Goal: Information Seeking & Learning: Learn about a topic

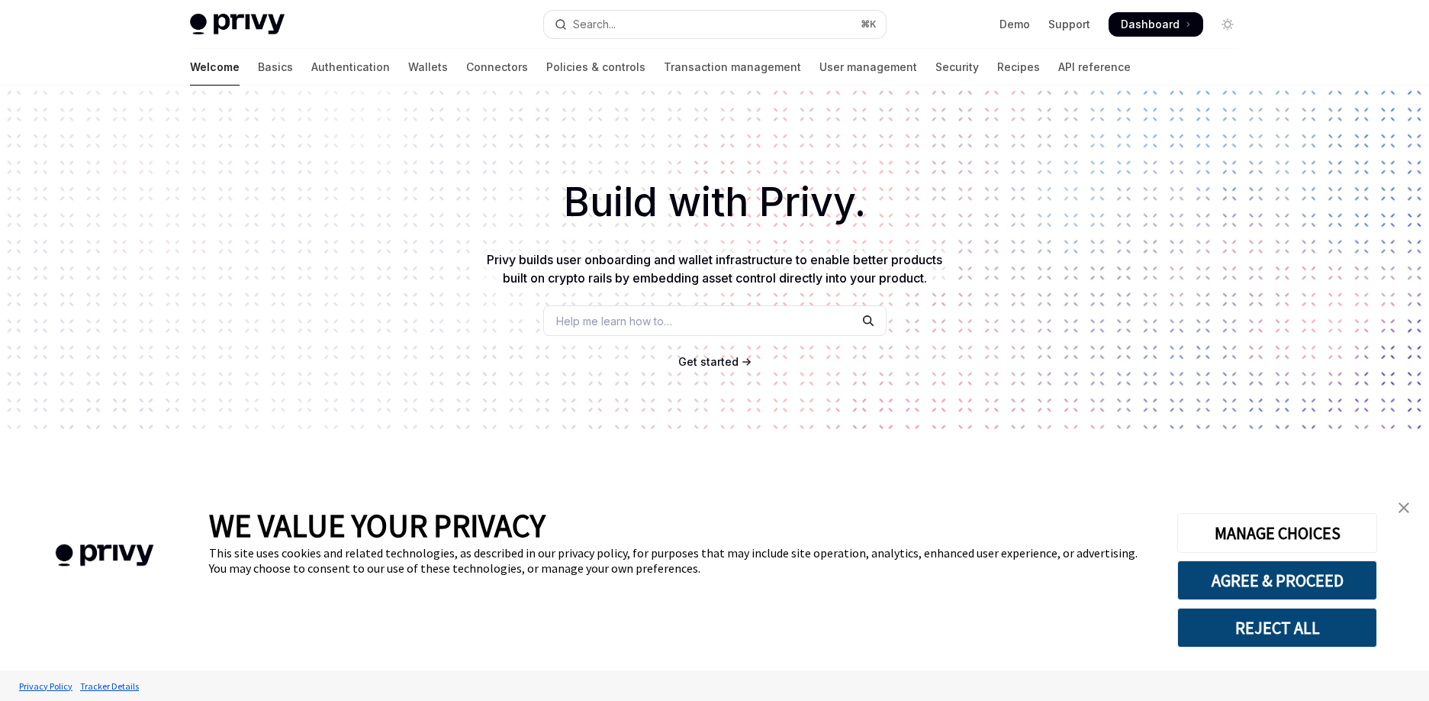
scroll to position [513, 0]
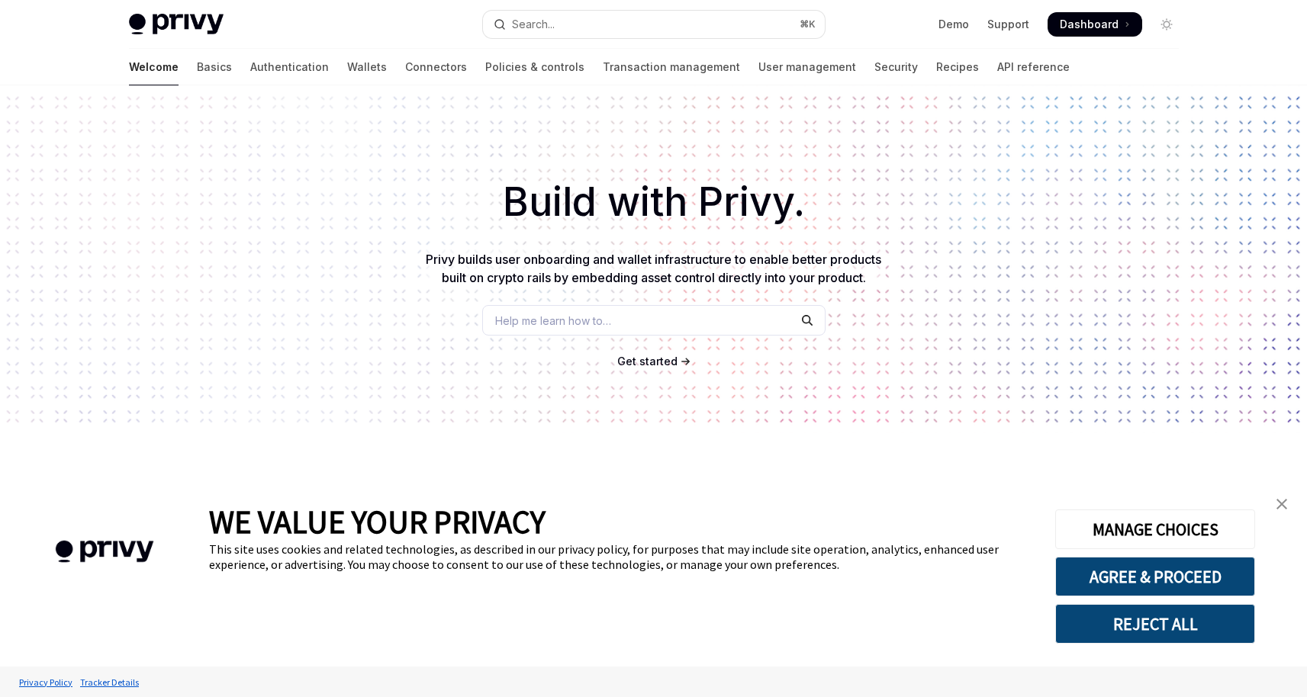
click at [1284, 504] on img "close banner" at bounding box center [1282, 504] width 11 height 11
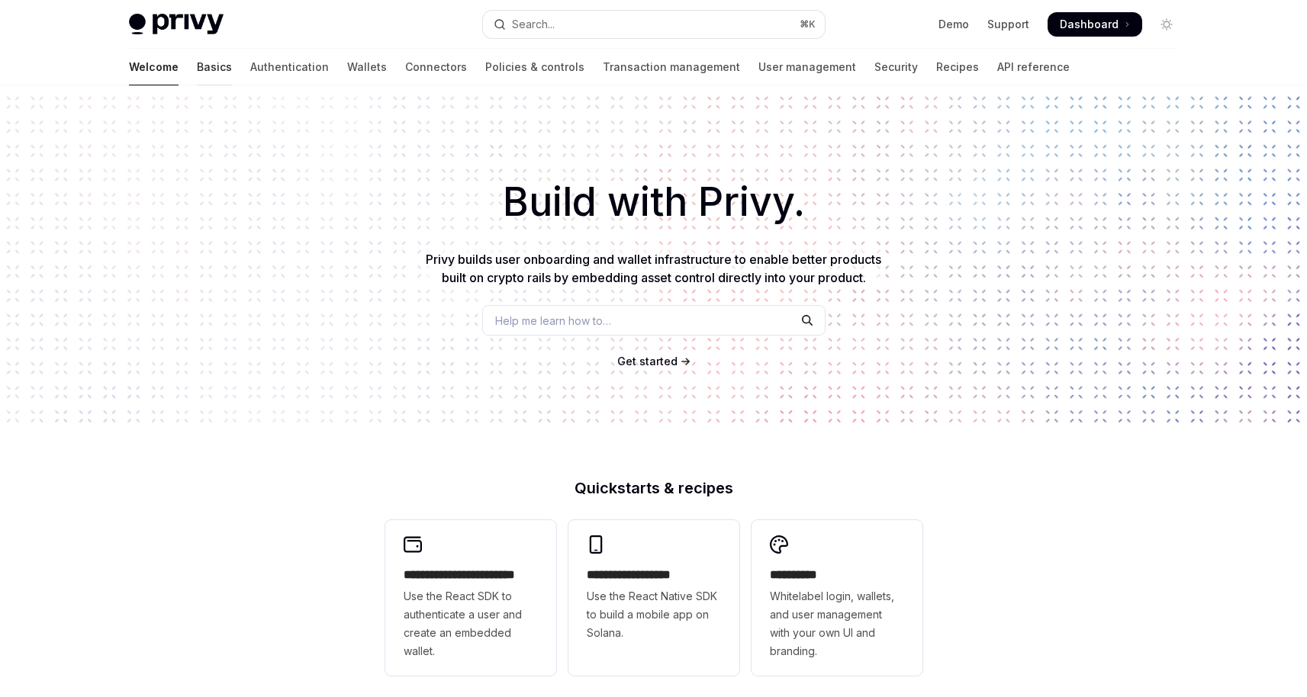
click at [197, 73] on link "Basics" at bounding box center [214, 67] width 35 height 37
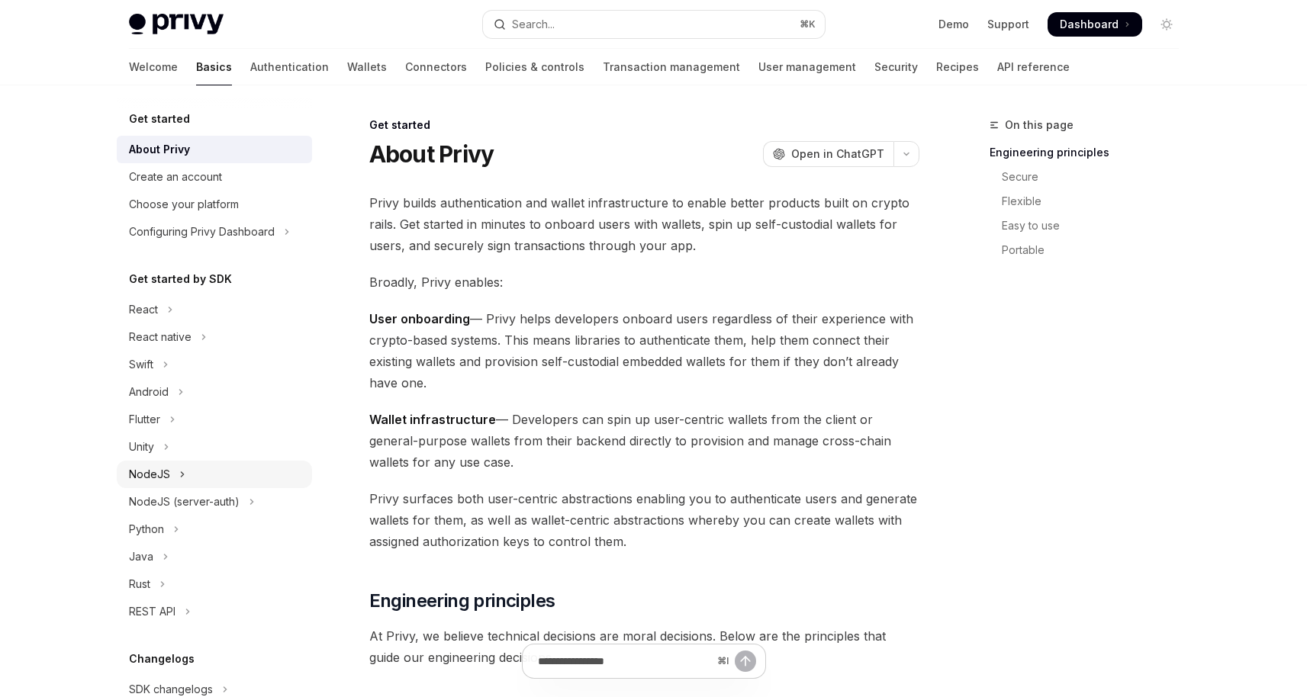
click at [182, 478] on icon "Toggle NodeJS section" at bounding box center [182, 474] width 6 height 18
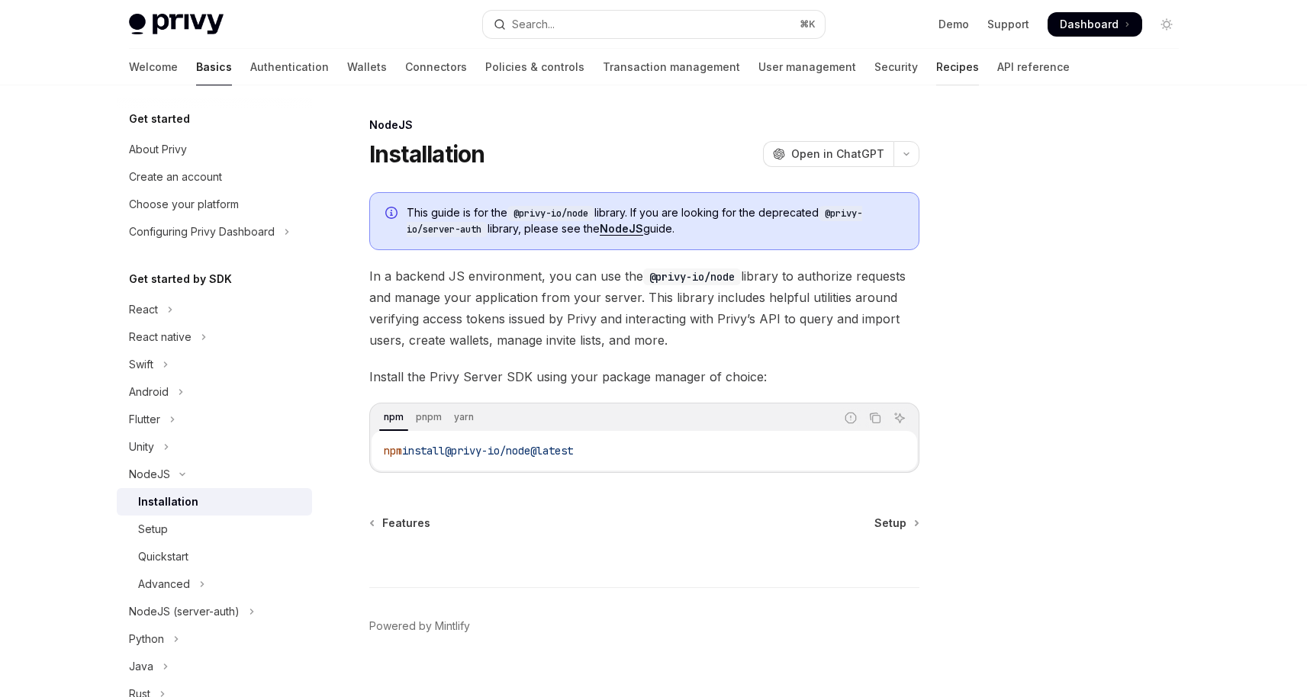
click at [936, 69] on link "Recipes" at bounding box center [957, 67] width 43 height 37
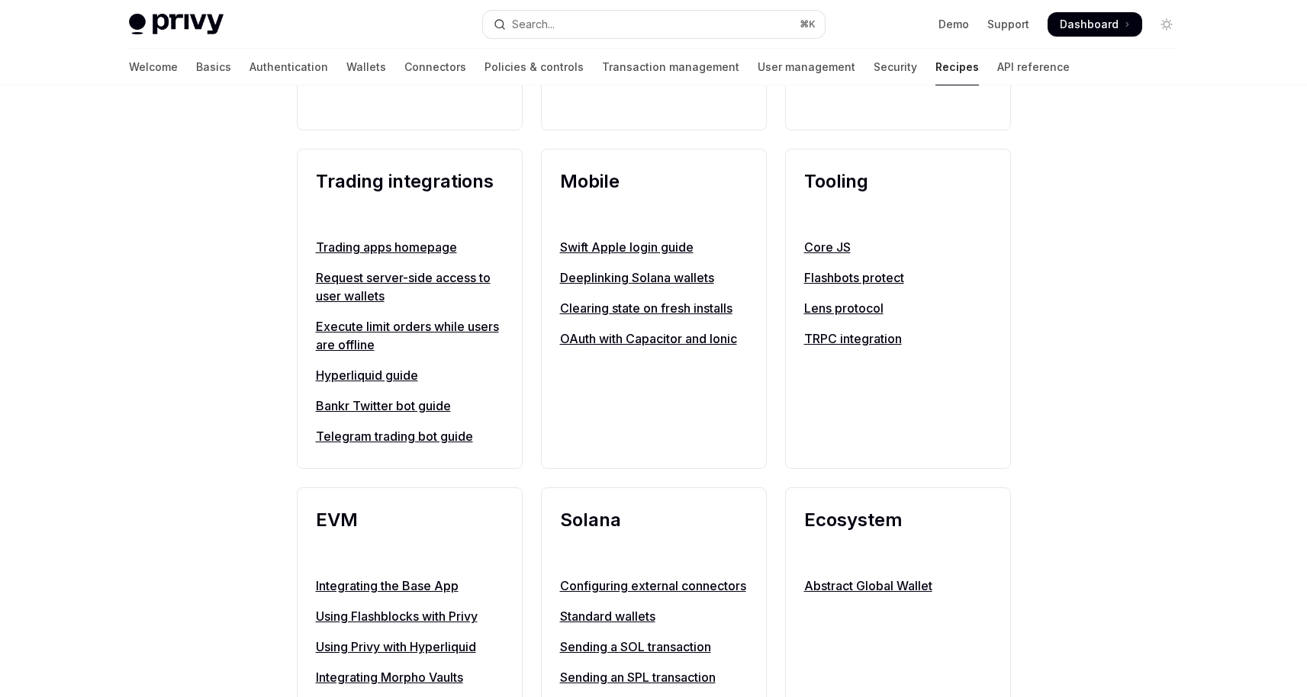
scroll to position [1287, 0]
click at [835, 256] on link "Core JS" at bounding box center [898, 246] width 188 height 18
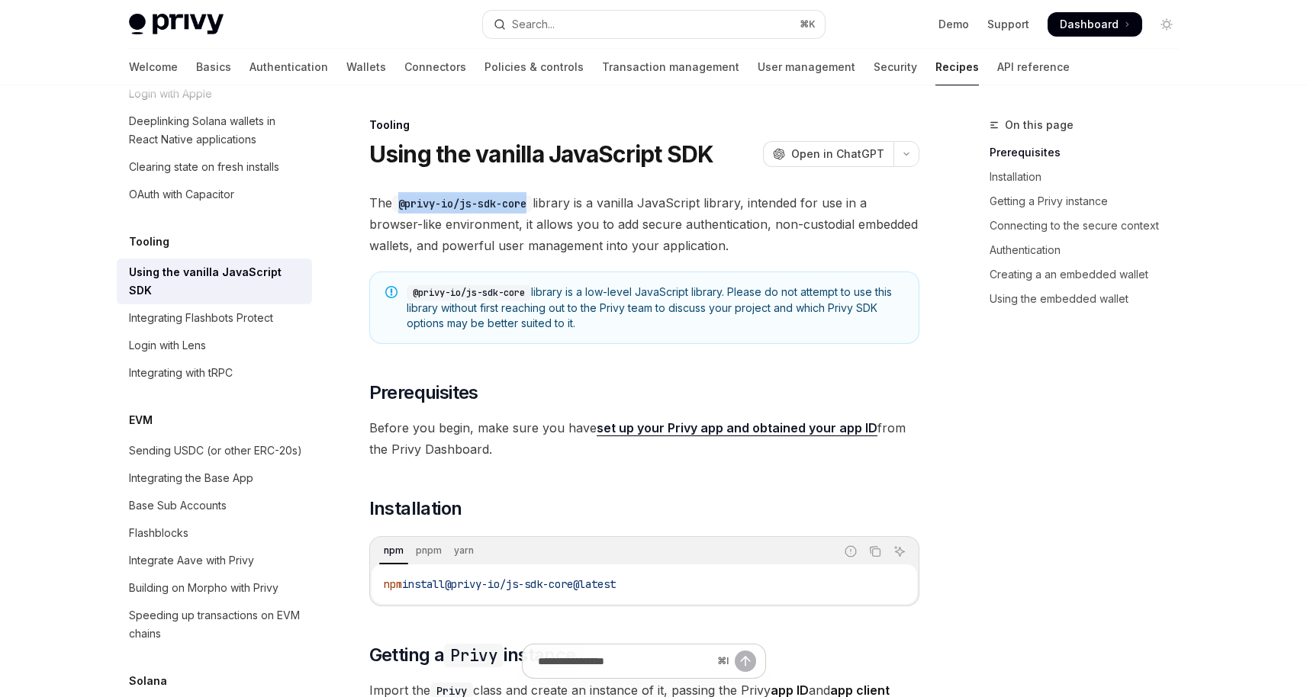
drag, startPoint x: 402, startPoint y: 202, endPoint x: 534, endPoint y: 206, distance: 132.1
click at [533, 206] on code "@privy-io/js-sdk-core" at bounding box center [462, 203] width 140 height 17
copy code "@privy-io/js-sdk-core"
click at [346, 72] on link "Wallets" at bounding box center [366, 67] width 40 height 37
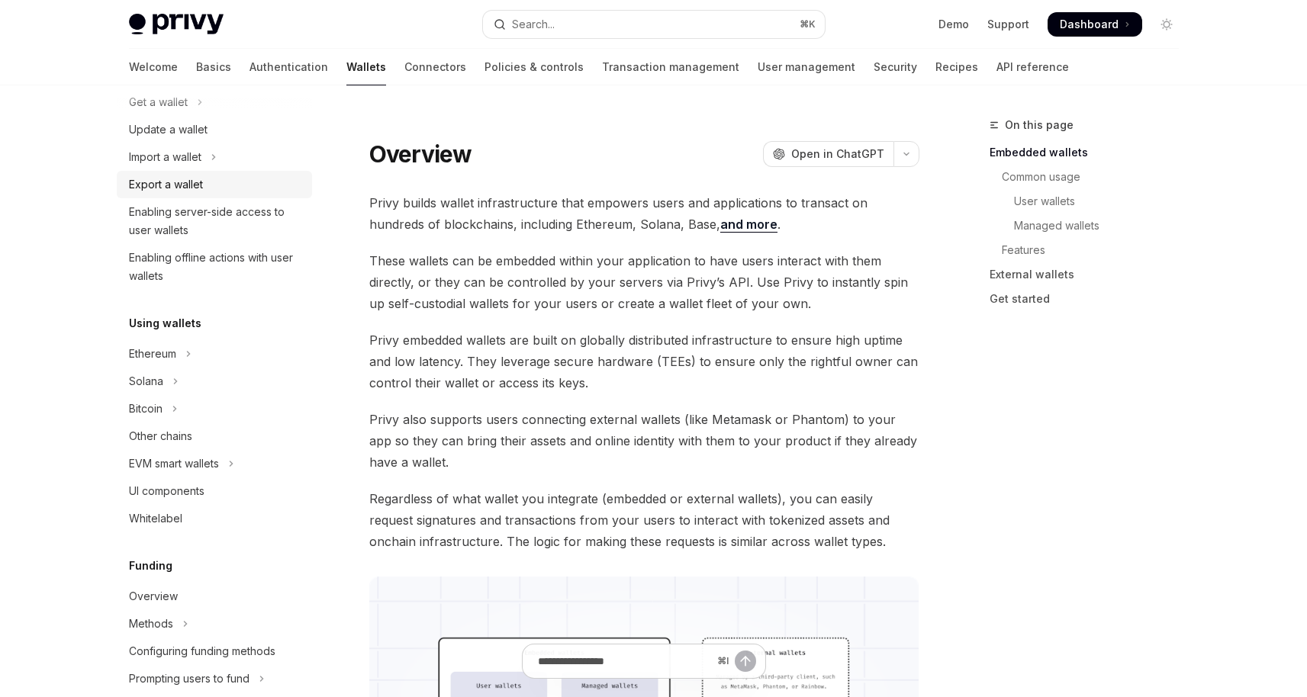
scroll to position [165, 0]
click at [170, 348] on div "Ethereum" at bounding box center [152, 351] width 47 height 18
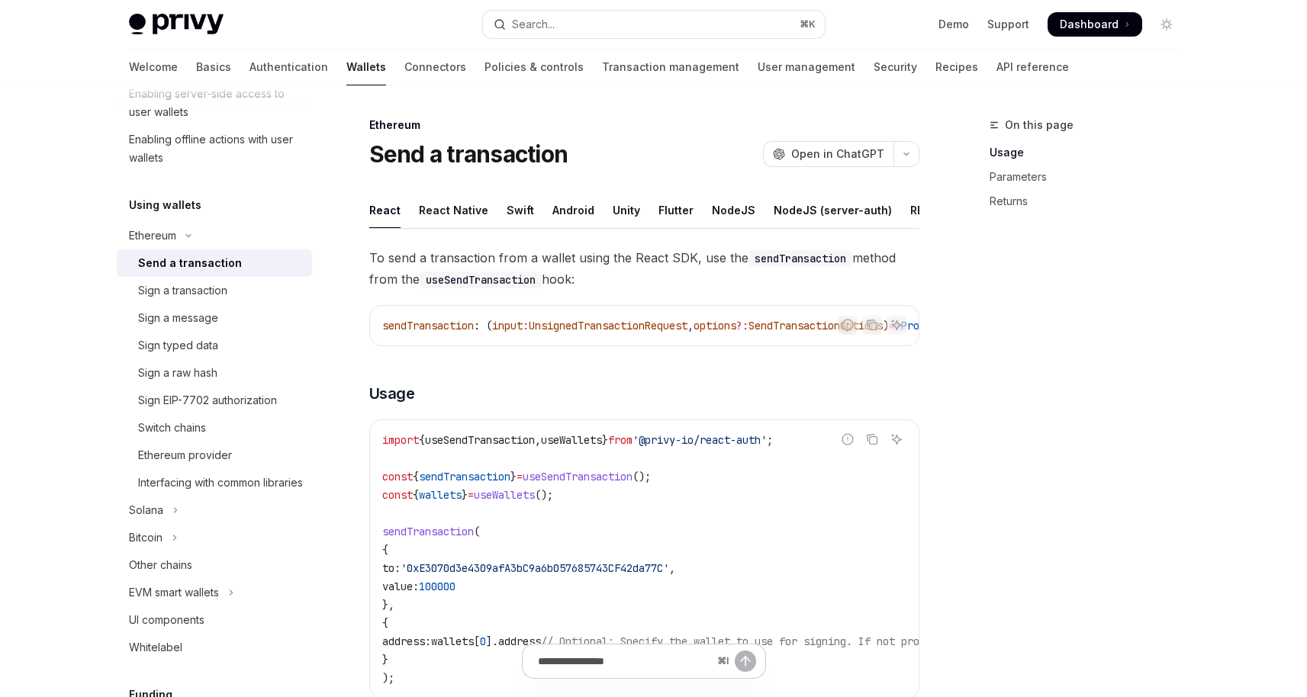
scroll to position [282, 0]
click at [184, 479] on div "Interfacing with common libraries" at bounding box center [220, 481] width 165 height 18
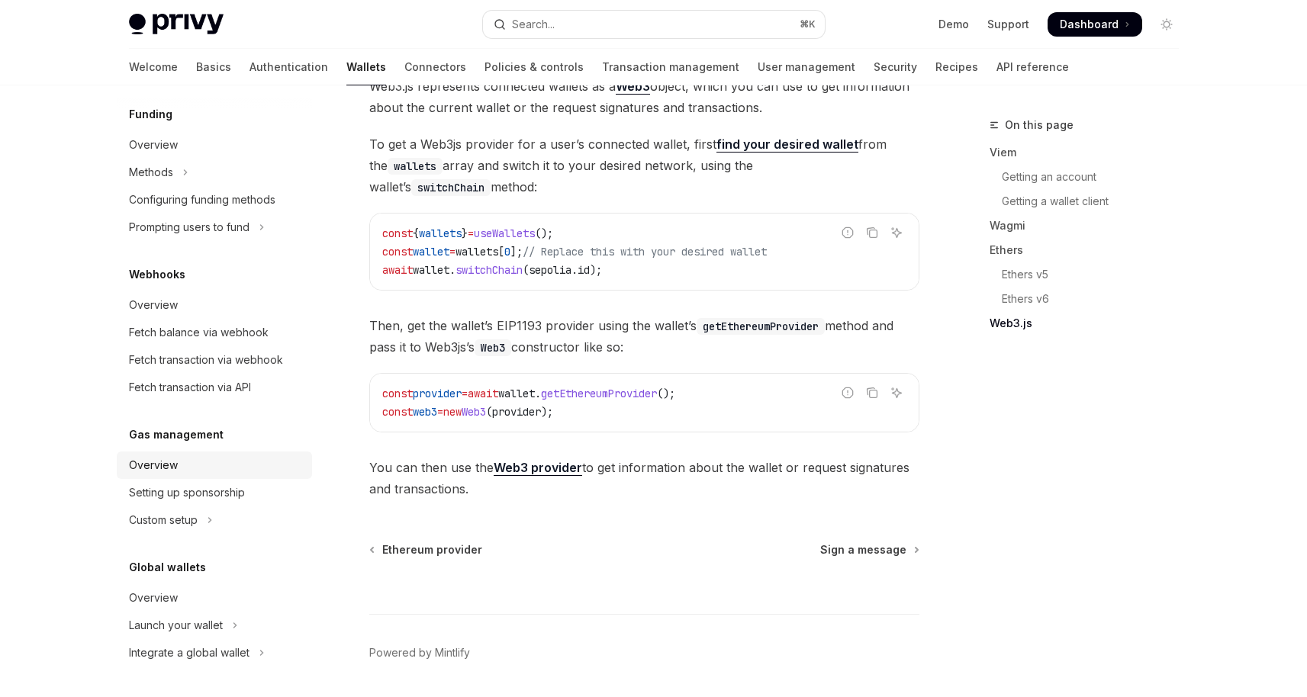
scroll to position [1951, 0]
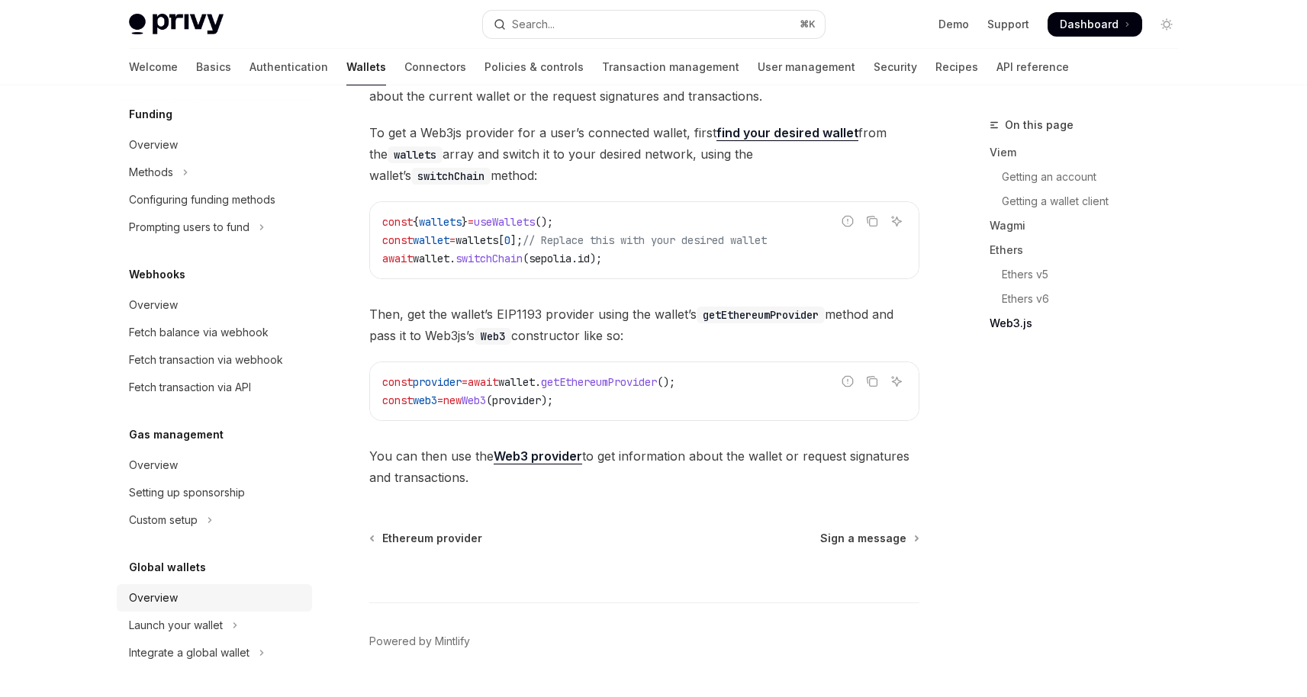
click at [182, 596] on div "Overview" at bounding box center [216, 598] width 174 height 18
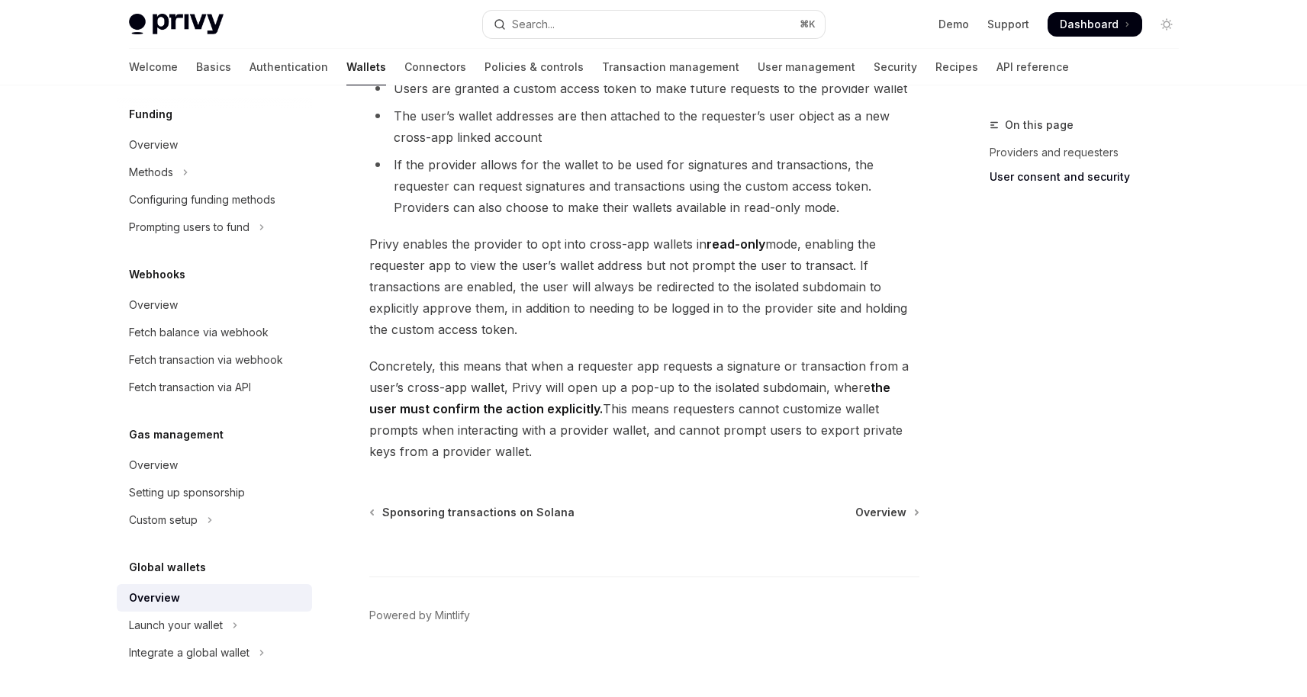
scroll to position [1258, 0]
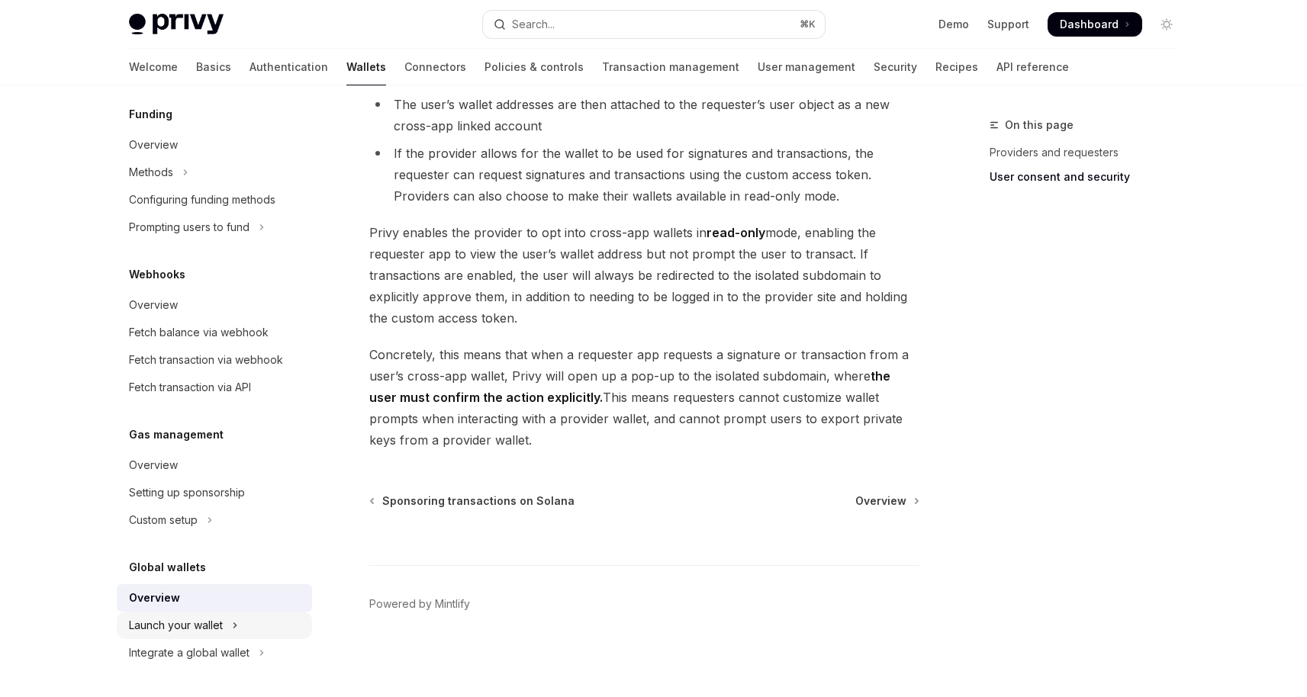
click at [211, 634] on div "Launch your wallet" at bounding box center [176, 626] width 94 height 18
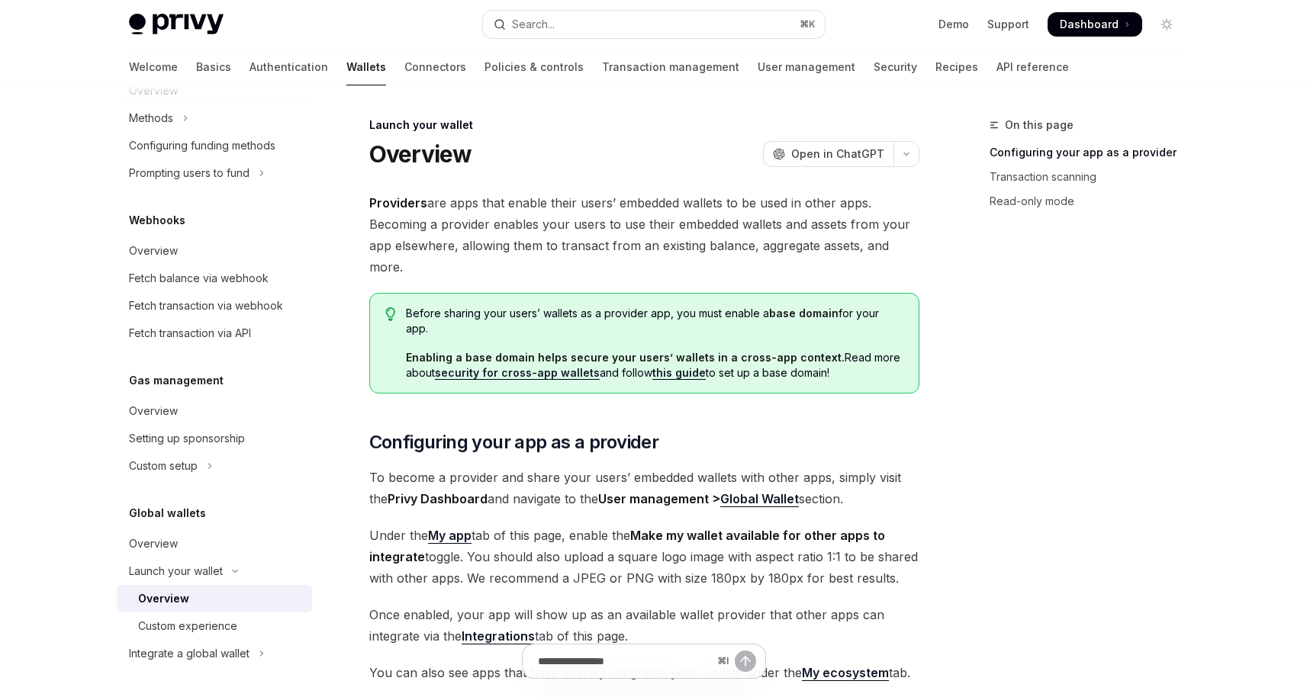
scroll to position [934, 0]
click at [211, 652] on div "Integrate a global wallet" at bounding box center [189, 653] width 121 height 18
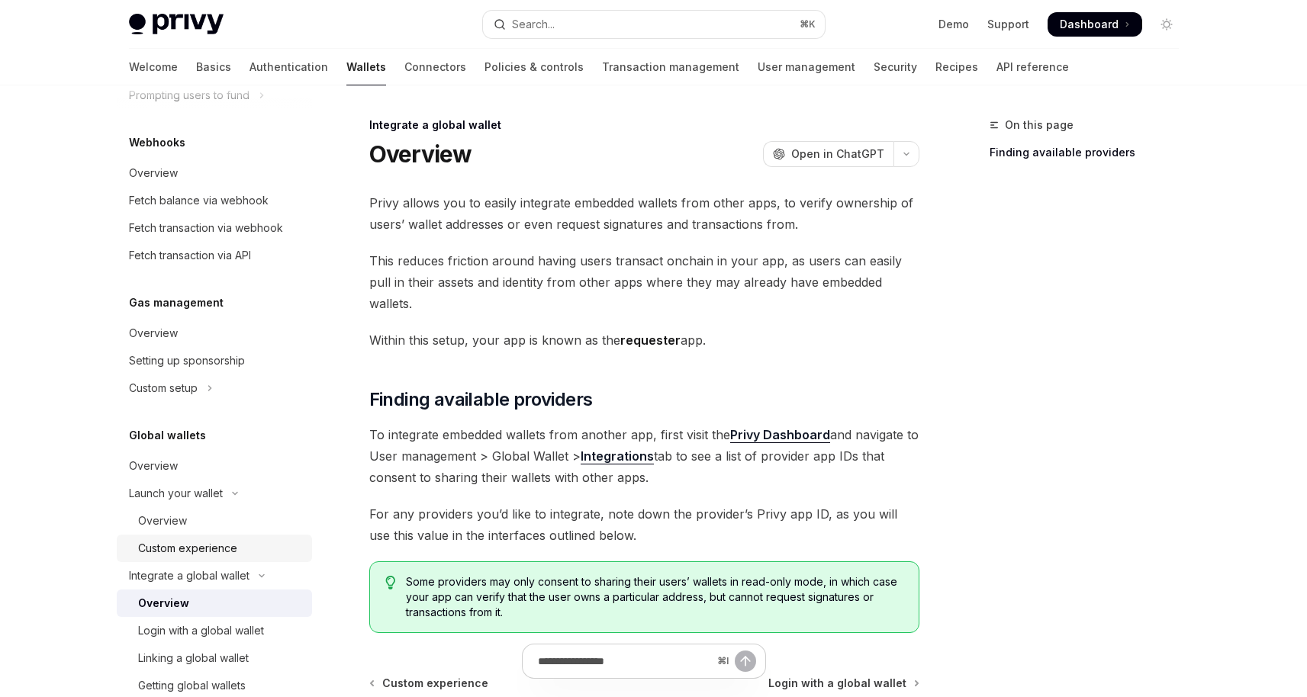
scroll to position [1002, 0]
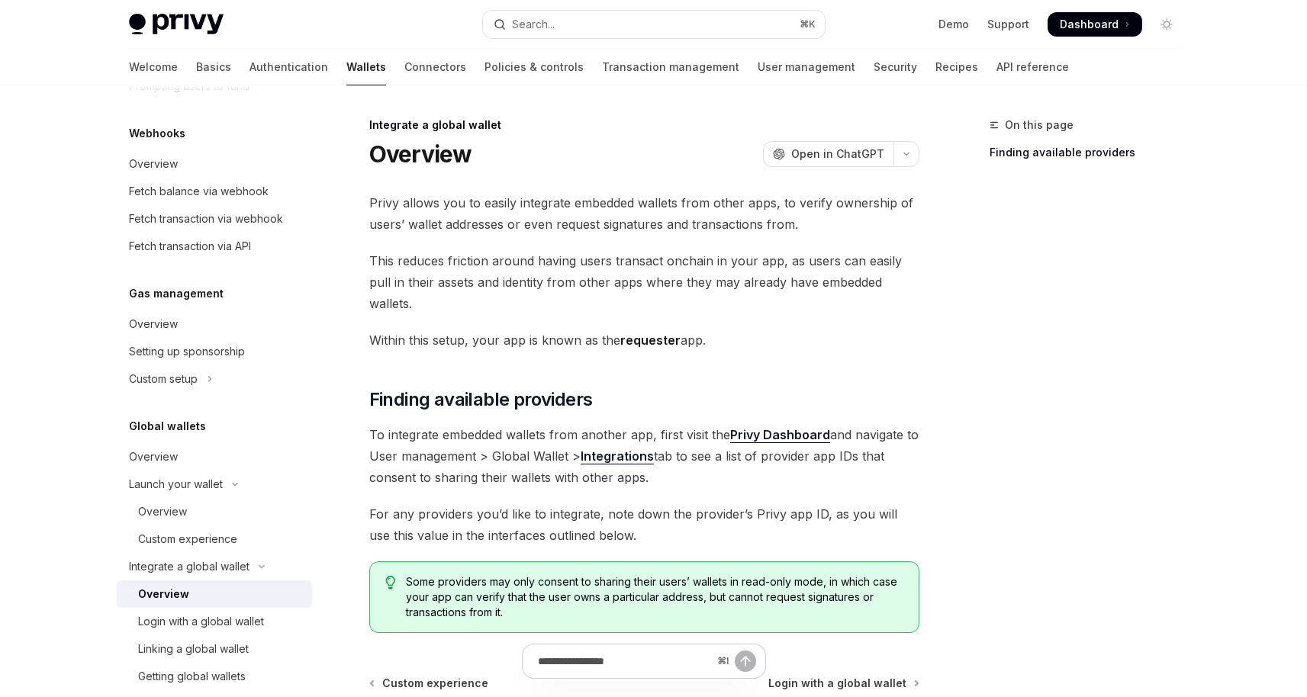
click at [238, 604] on div "Overview" at bounding box center [220, 594] width 165 height 18
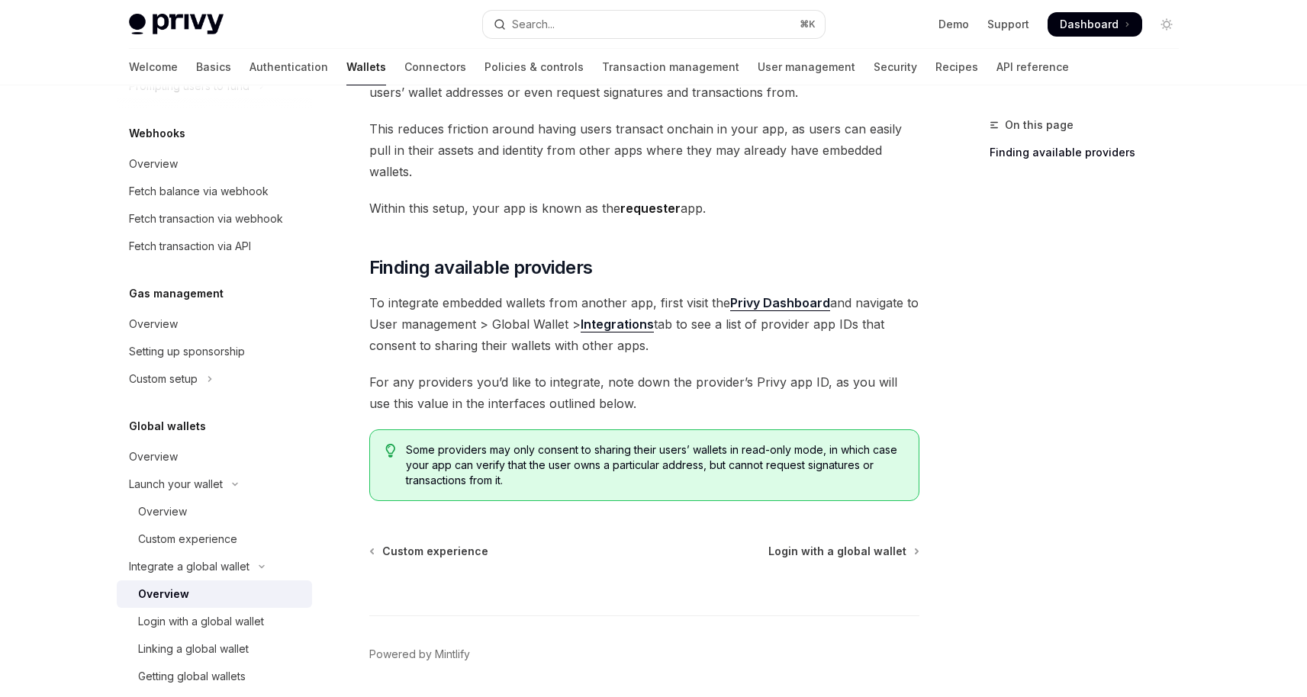
scroll to position [161, 0]
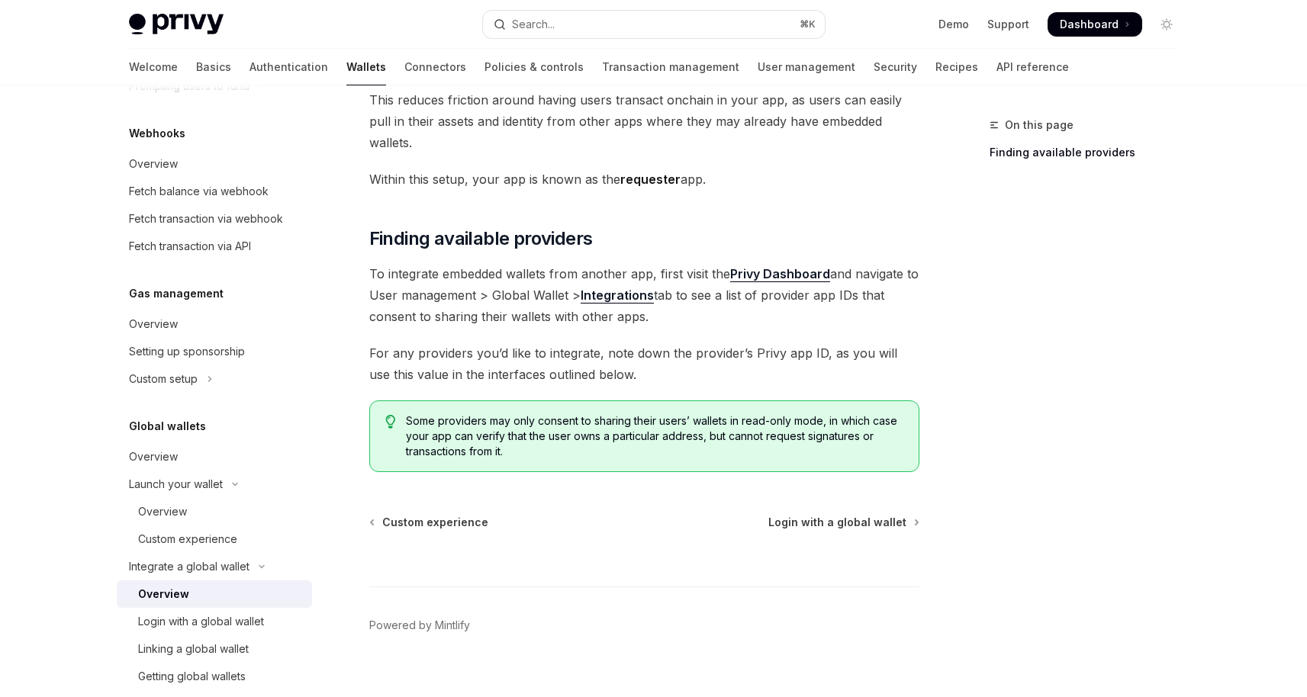
click at [614, 288] on strong "Integrations" at bounding box center [617, 295] width 73 height 15
click at [241, 549] on div "Custom experience" at bounding box center [220, 539] width 165 height 18
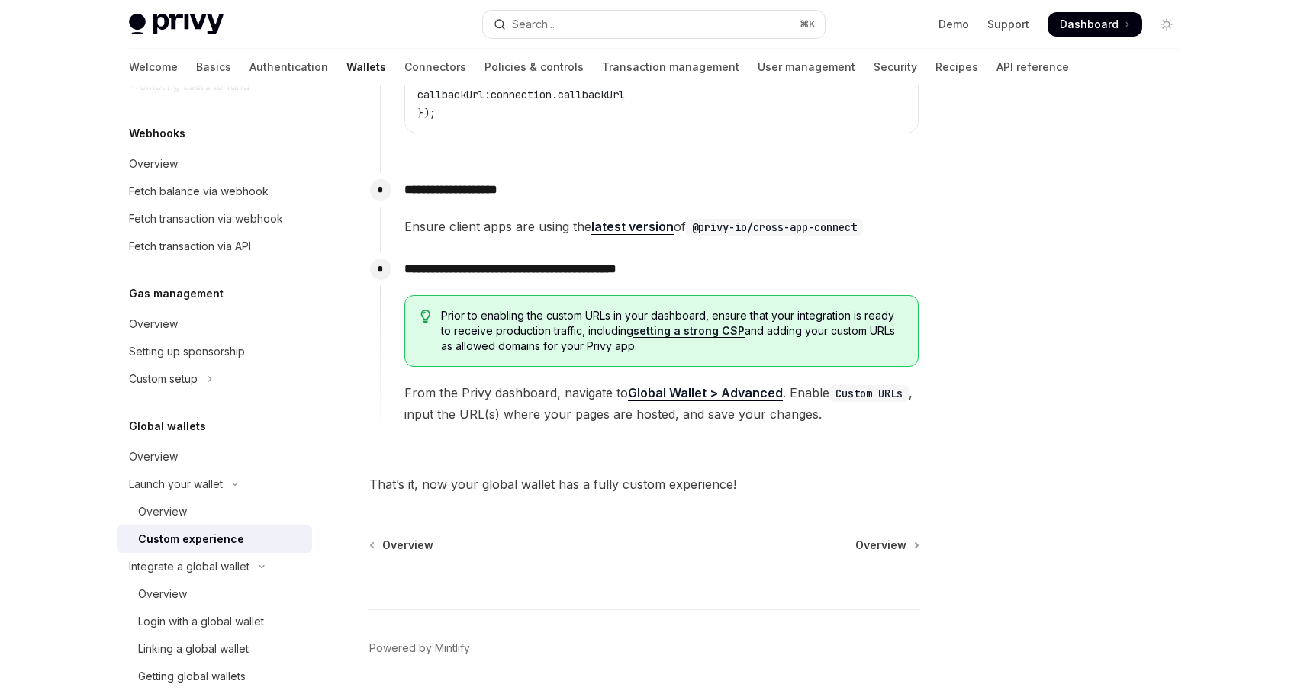
scroll to position [2674, 0]
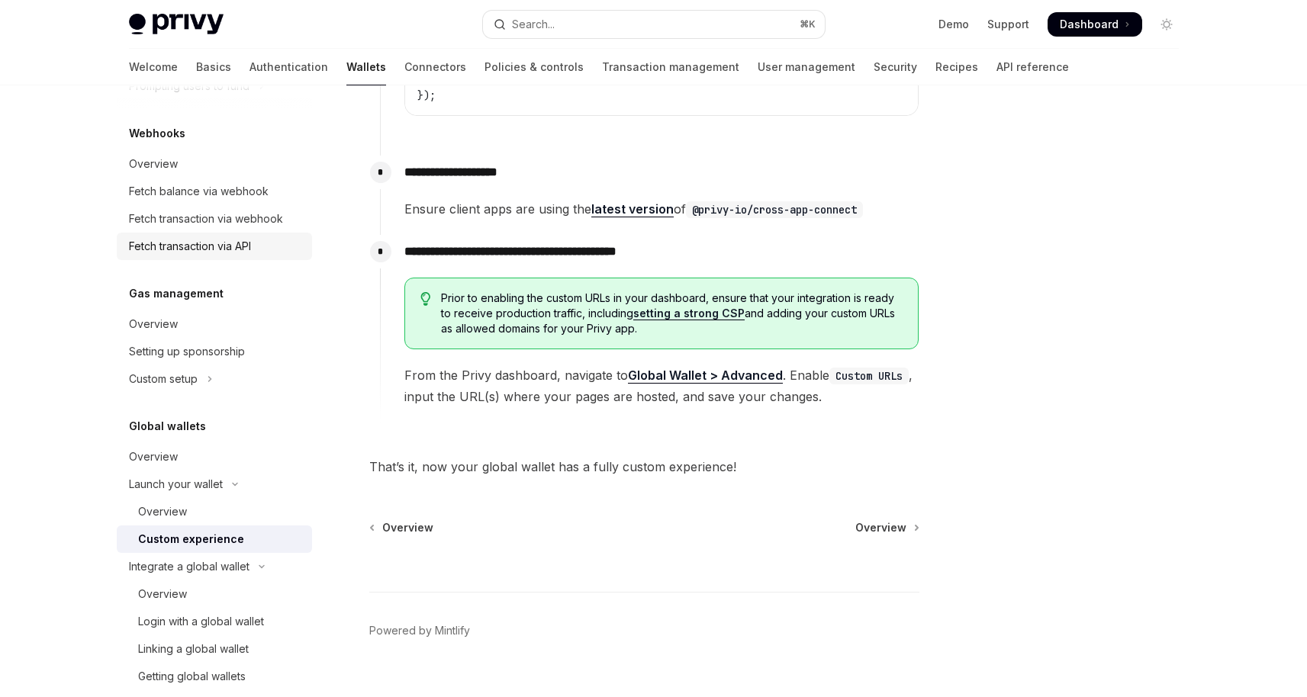
click at [185, 256] on div "Fetch transaction via API" at bounding box center [190, 246] width 122 height 18
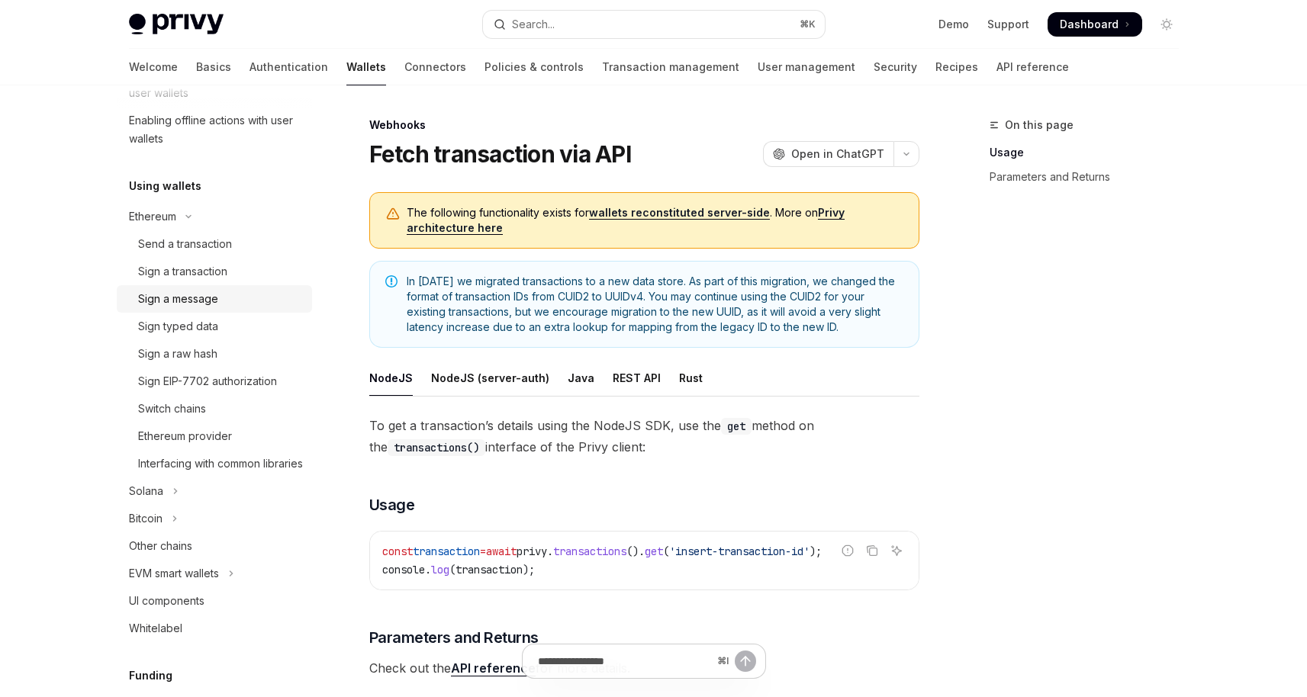
scroll to position [277, 0]
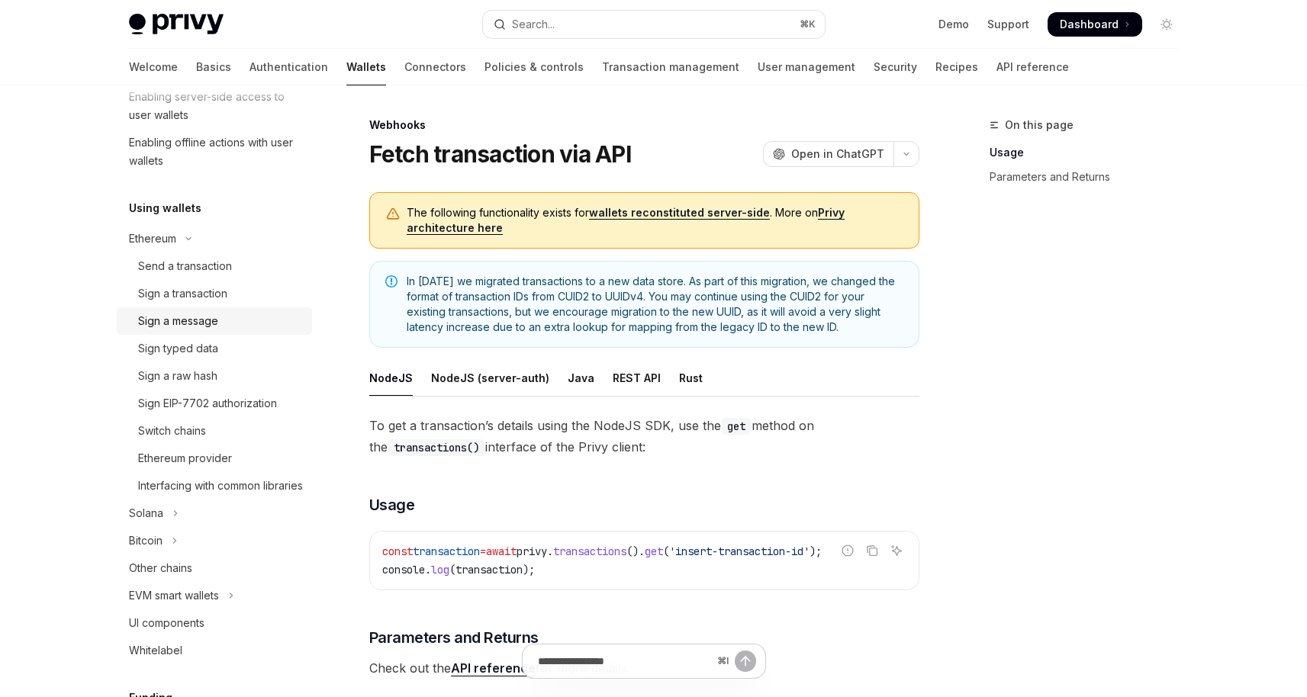
click at [189, 256] on link "Send a transaction" at bounding box center [214, 266] width 195 height 27
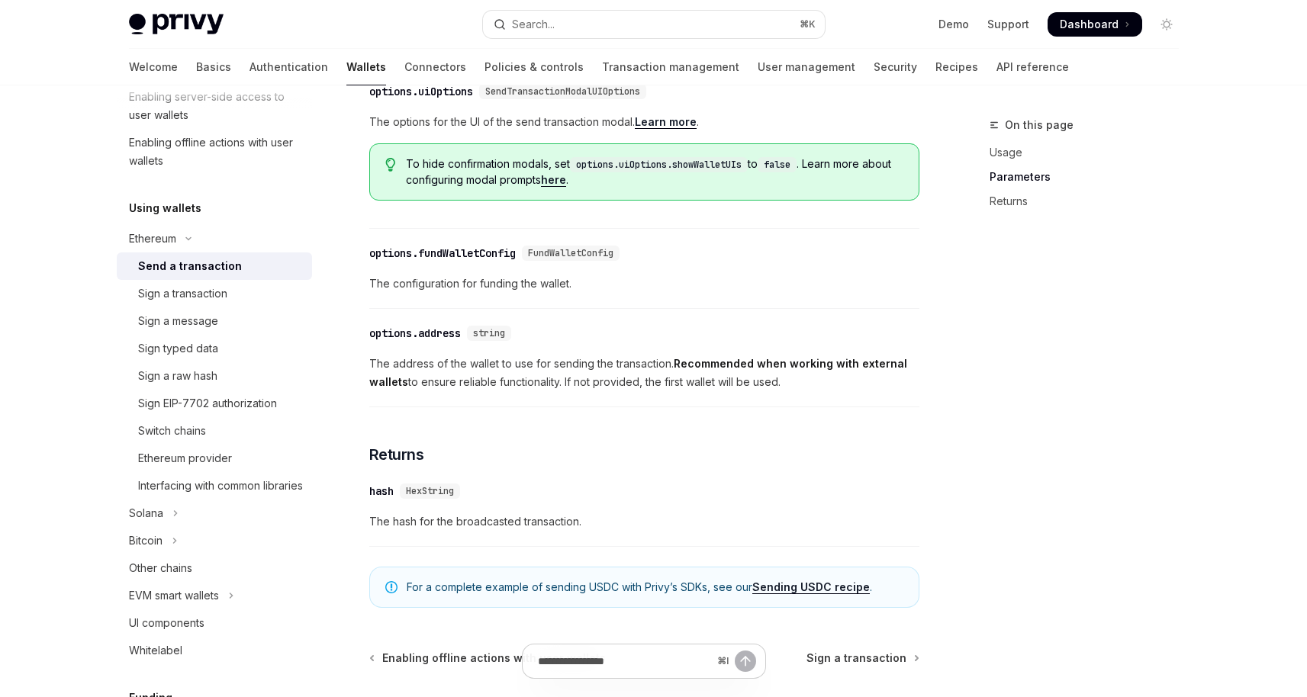
scroll to position [781, 0]
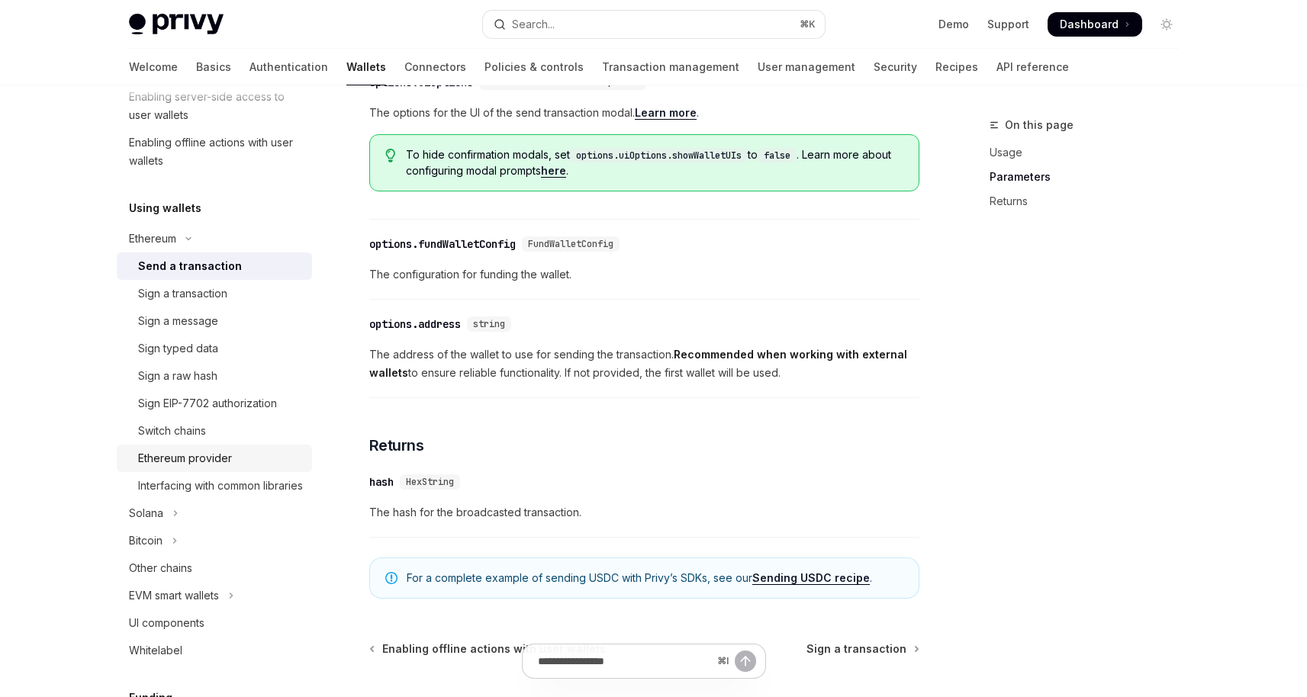
click at [253, 451] on div "Ethereum provider" at bounding box center [220, 458] width 165 height 18
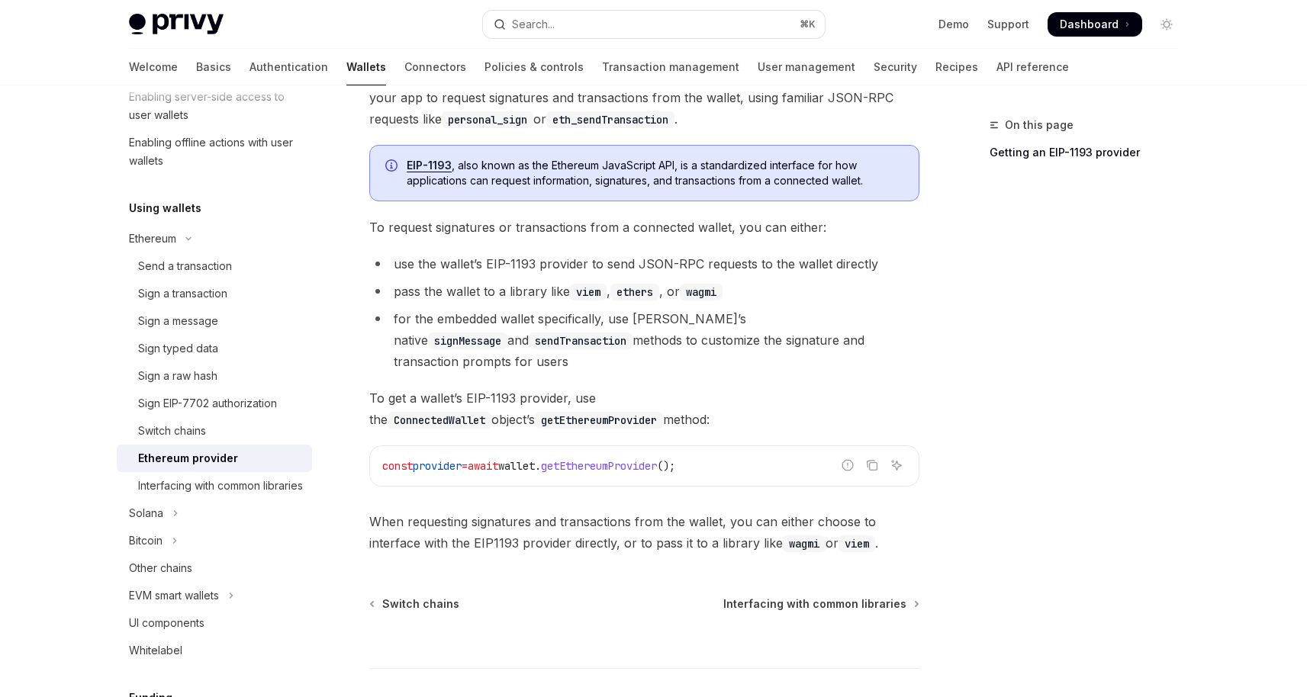
scroll to position [161, 0]
click at [217, 424] on div "Switch chains" at bounding box center [220, 431] width 165 height 18
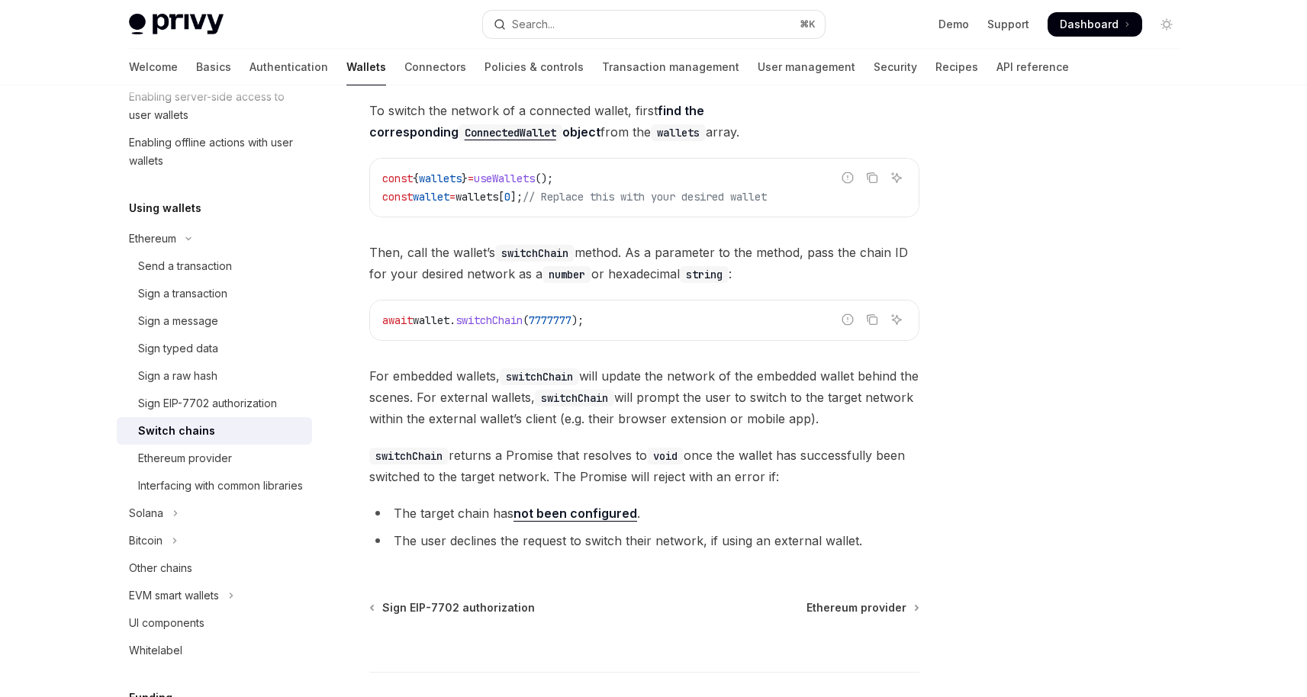
scroll to position [132, 0]
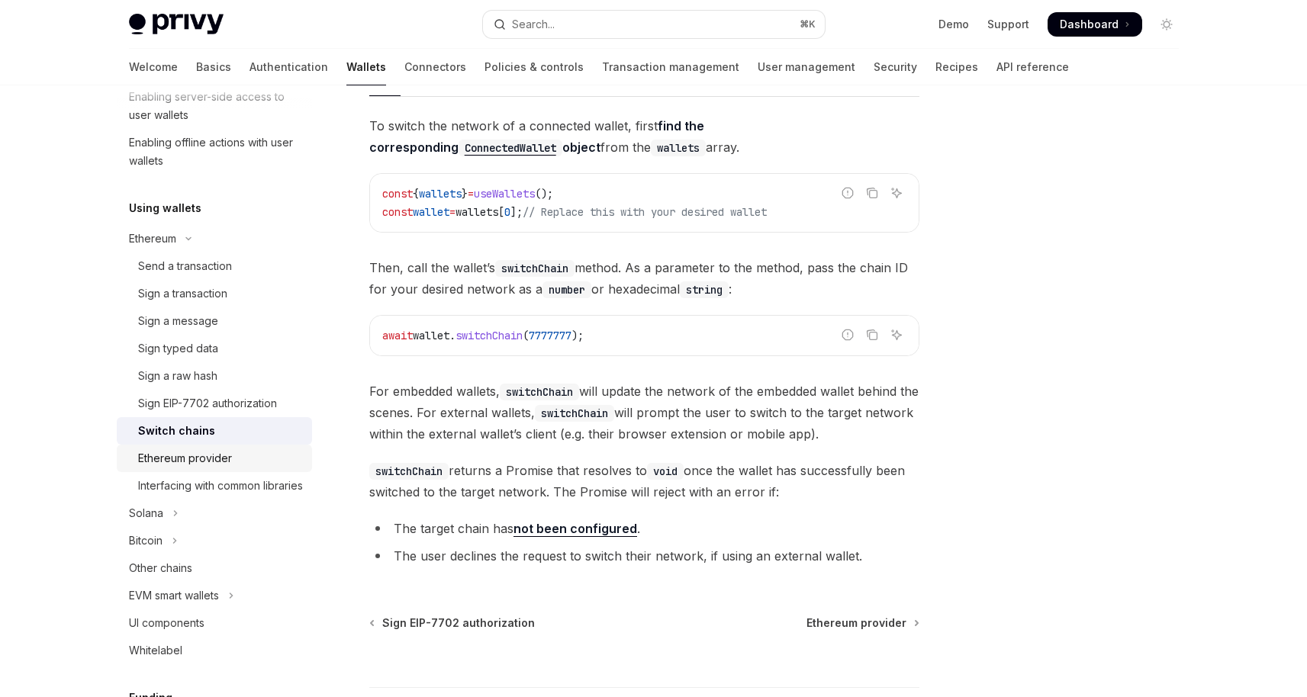
click at [226, 459] on div "Ethereum provider" at bounding box center [185, 458] width 94 height 18
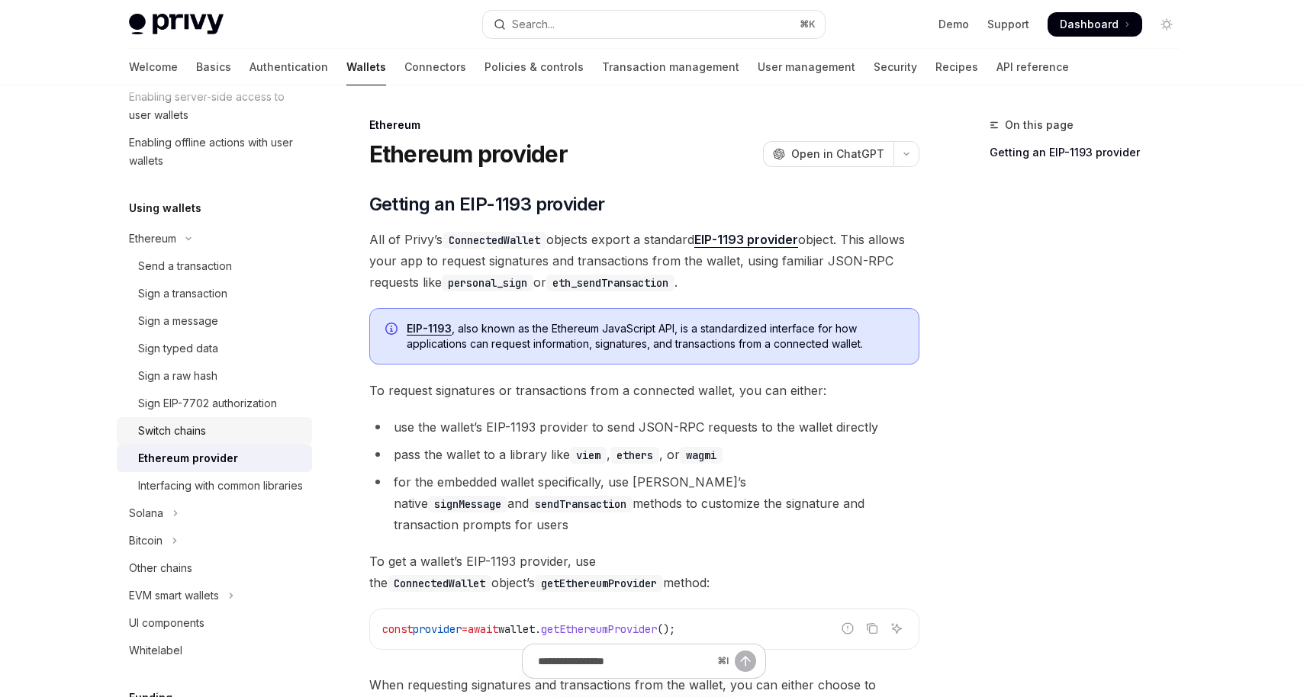
click at [183, 432] on div "Switch chains" at bounding box center [172, 431] width 68 height 18
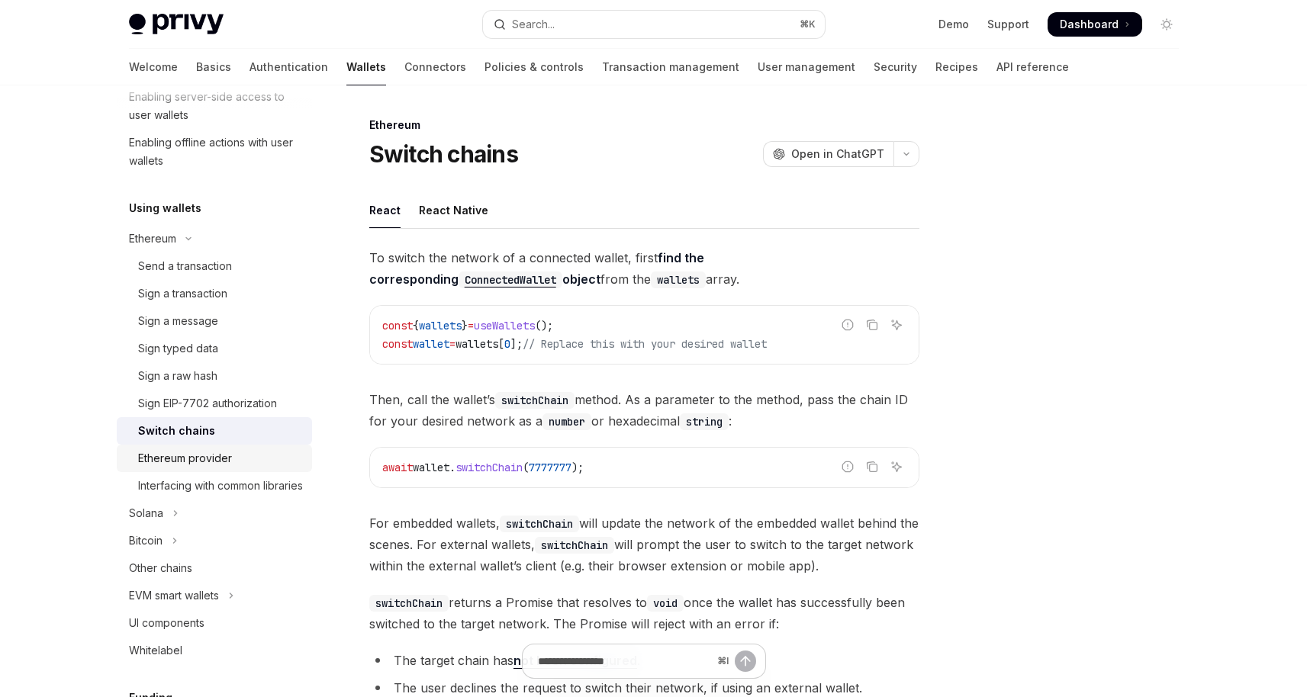
click at [192, 459] on div "Ethereum provider" at bounding box center [185, 458] width 94 height 18
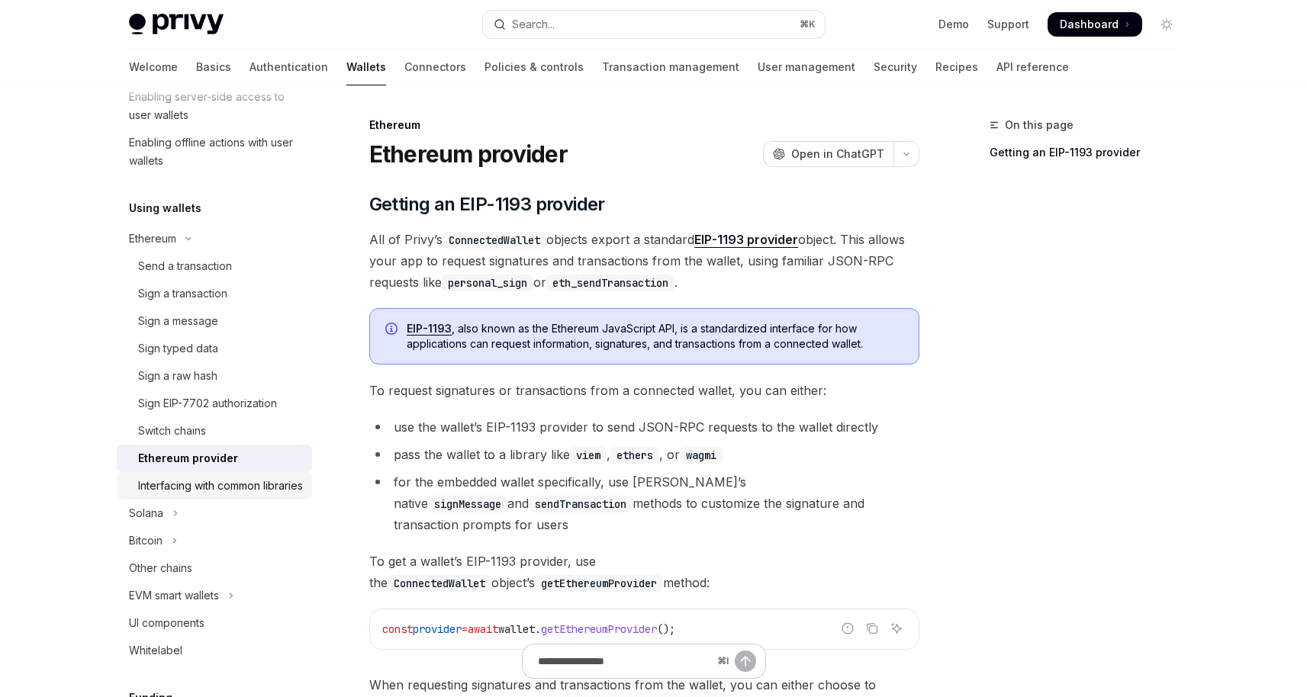
click at [194, 489] on div "Interfacing with common libraries" at bounding box center [220, 486] width 165 height 18
type textarea "*"
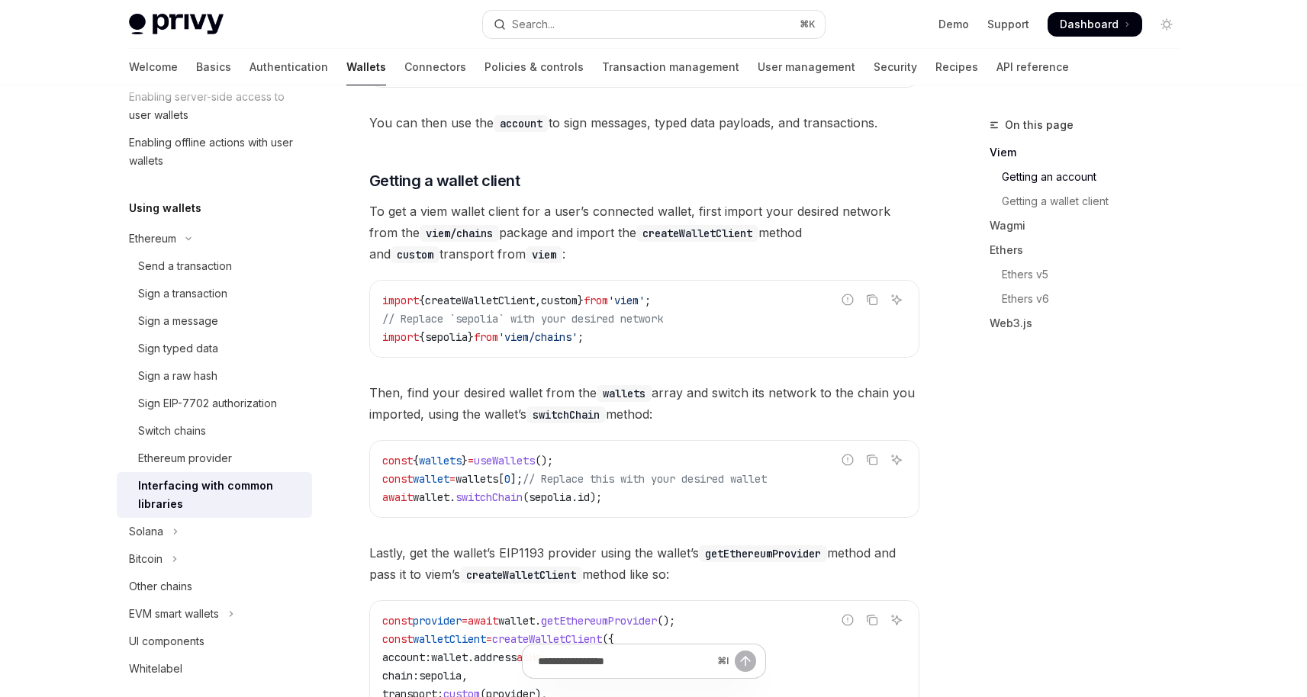
scroll to position [746, 0]
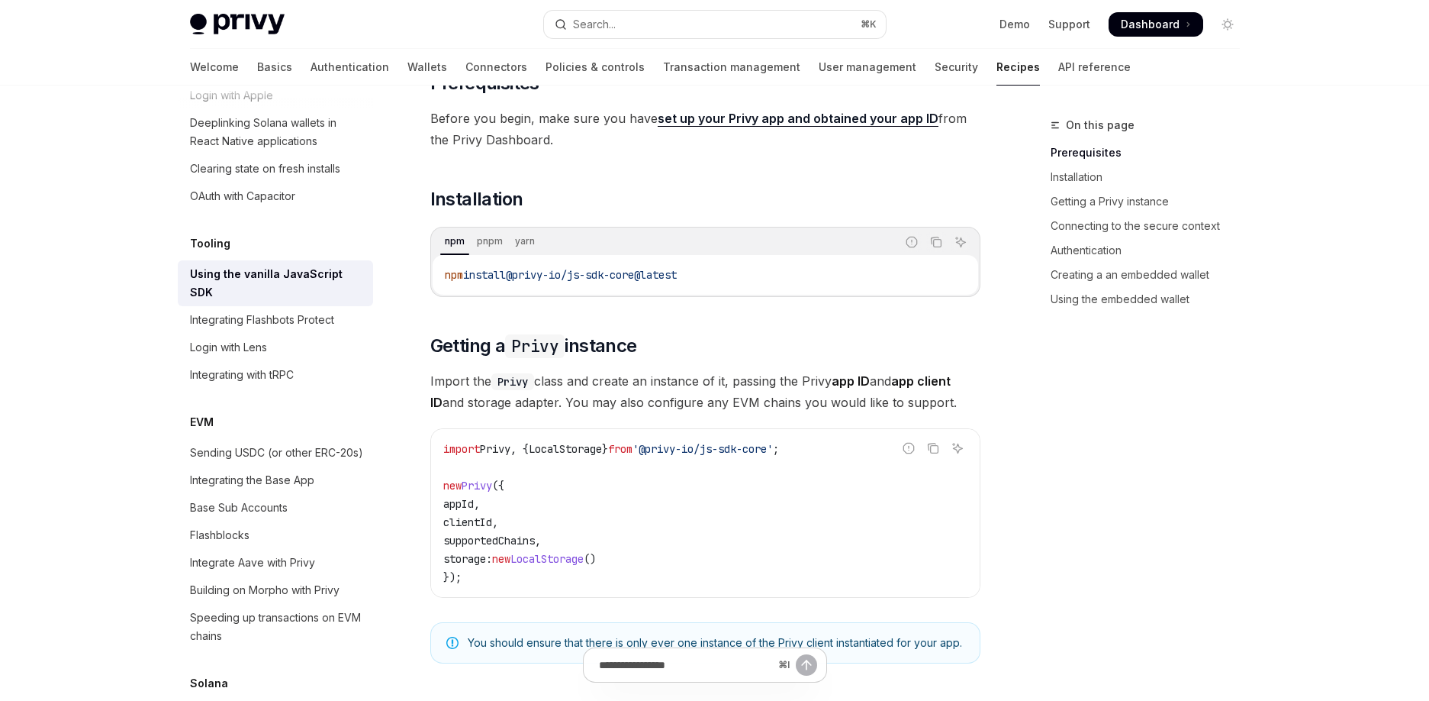
scroll to position [312, 0]
type textarea "*"
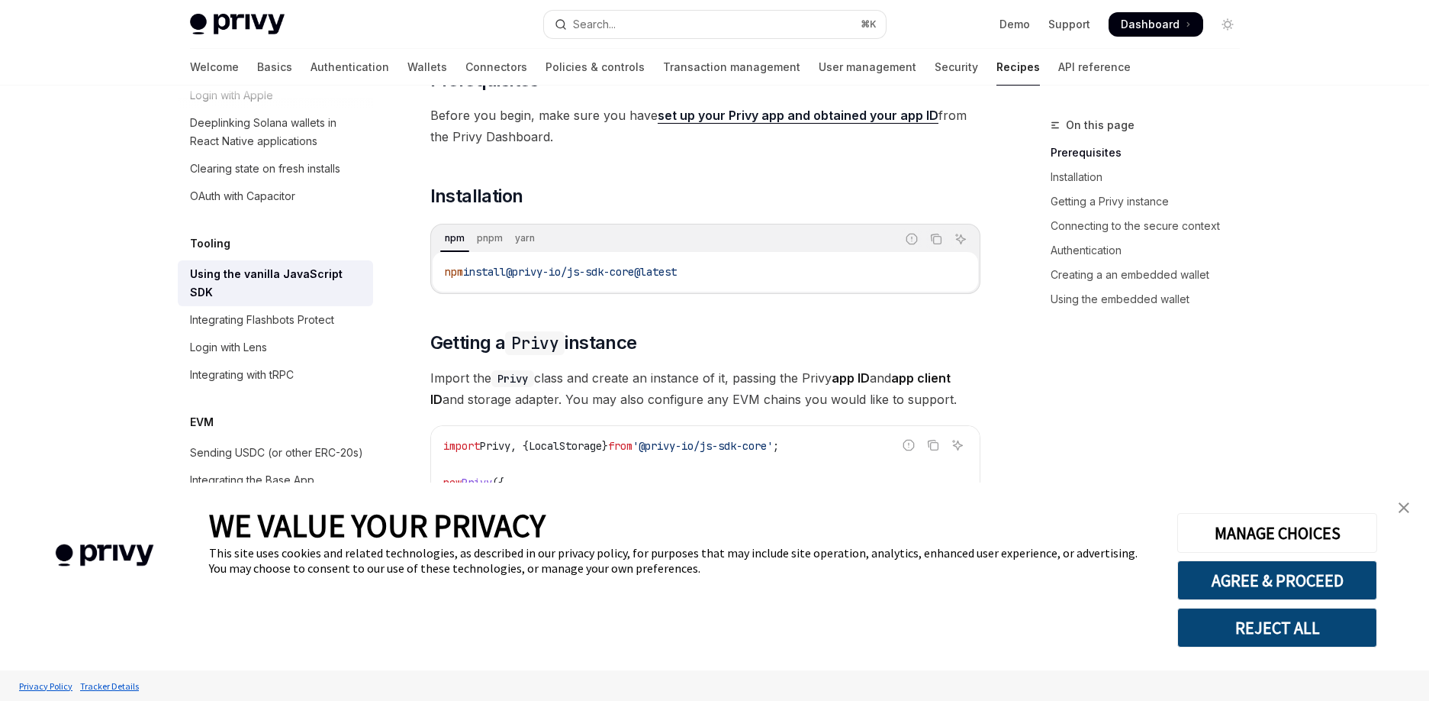
scroll to position [285, 0]
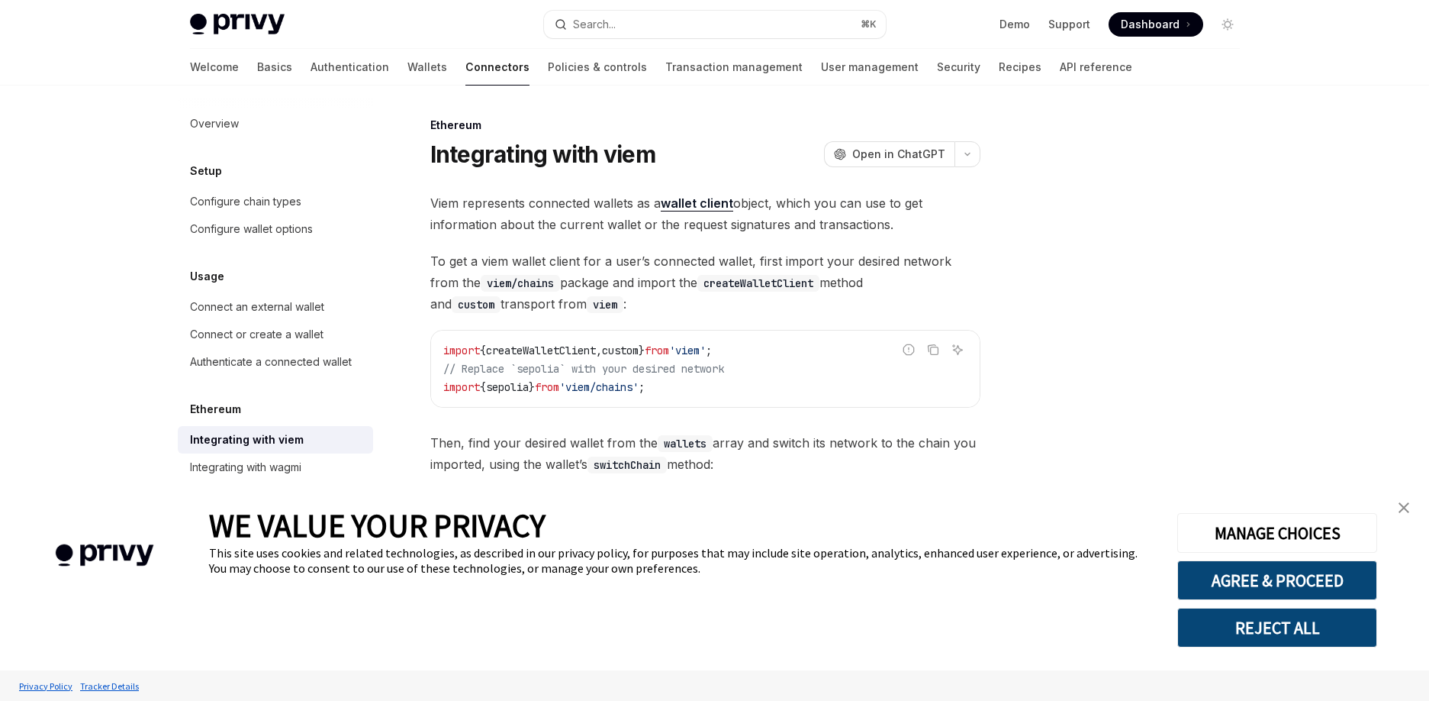
type textarea "*"
